Goal: Register for event/course

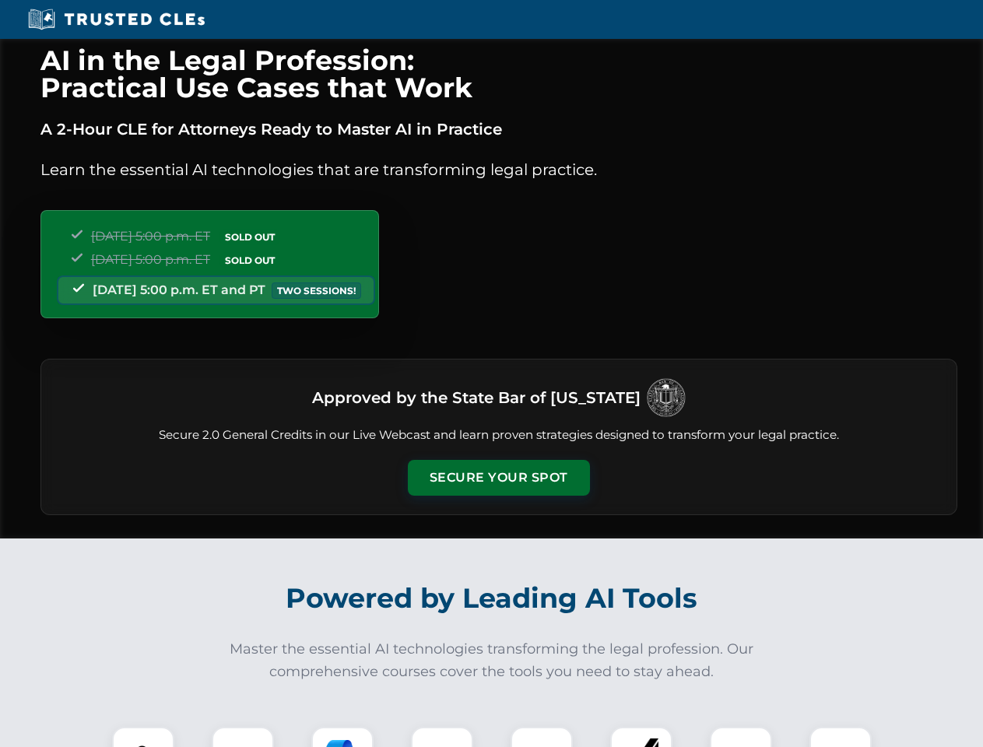
click at [498, 478] on button "Secure Your Spot" at bounding box center [499, 478] width 182 height 36
click at [143, 737] on img at bounding box center [143, 757] width 45 height 45
